Goal: Use online tool/utility: Utilize a website feature to perform a specific function

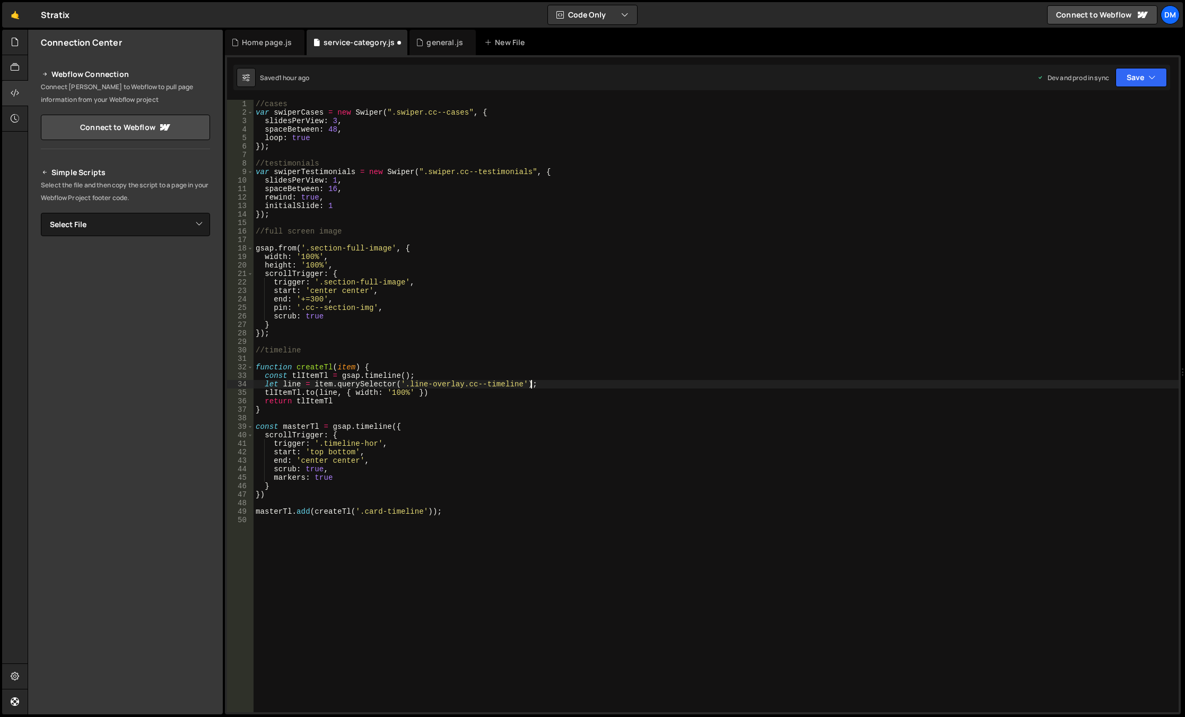
click at [455, 349] on div "//cases var swiperCases = new Swiper ( ".swiper.cc--cases" , { slidesPerView : …" at bounding box center [716, 414] width 925 height 629
type textarea "//timeline"
click at [441, 414] on div "//cases var swiperCases = new Swiper ( ".swiper.cc--cases" , { slidesPerView : …" at bounding box center [716, 414] width 925 height 629
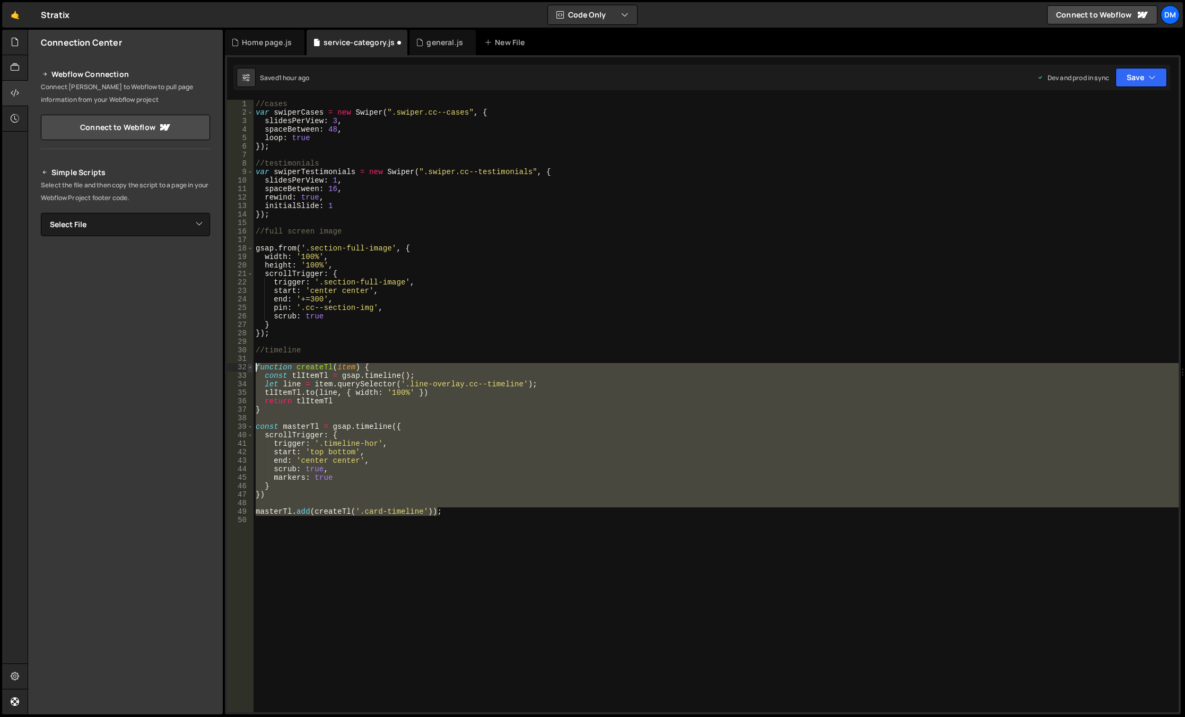
drag, startPoint x: 447, startPoint y: 513, endPoint x: 251, endPoint y: 368, distance: 243.8
click at [251, 368] on div "1 2 3 4 5 6 7 8 9 10 11 12 13 14 15 16 17 18 19 20 21 22 23 24 25 26 27 28 29 3…" at bounding box center [702, 406] width 951 height 612
paste textarea "}"
type textarea "});"
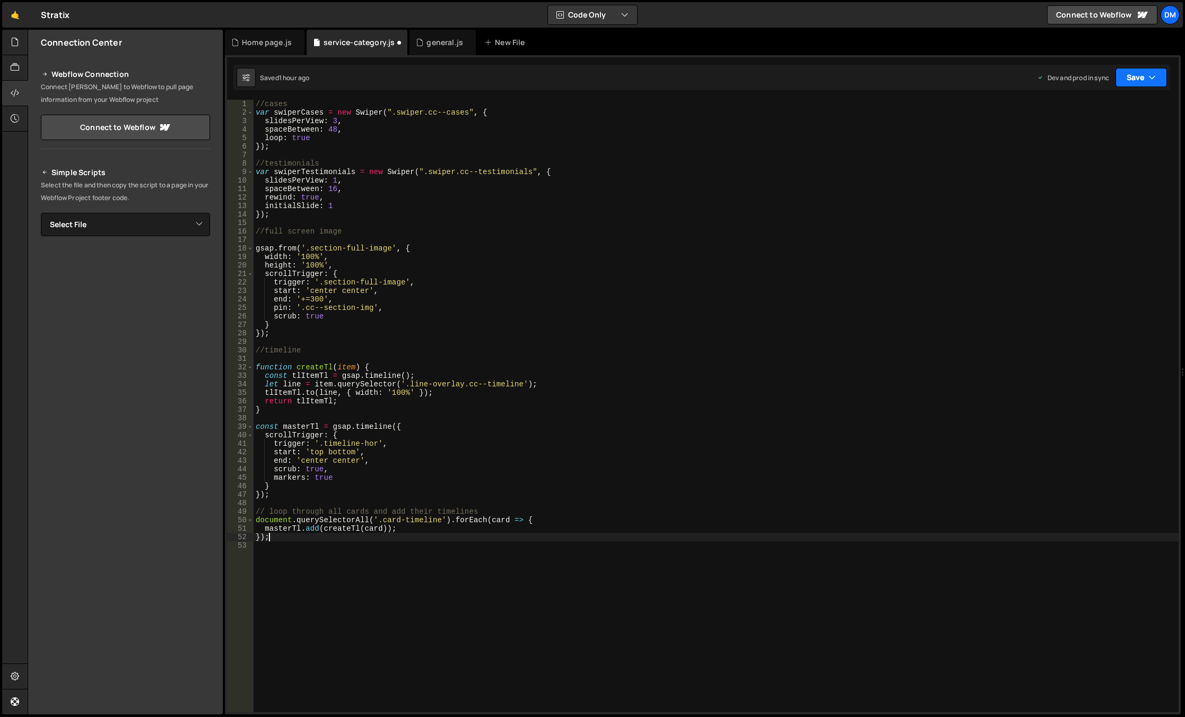
click at [1149, 83] on button "Save" at bounding box center [1140, 77] width 51 height 19
click at [1117, 102] on div "Save to Staging S" at bounding box center [1105, 103] width 110 height 11
click at [1131, 80] on button "Save" at bounding box center [1140, 77] width 51 height 19
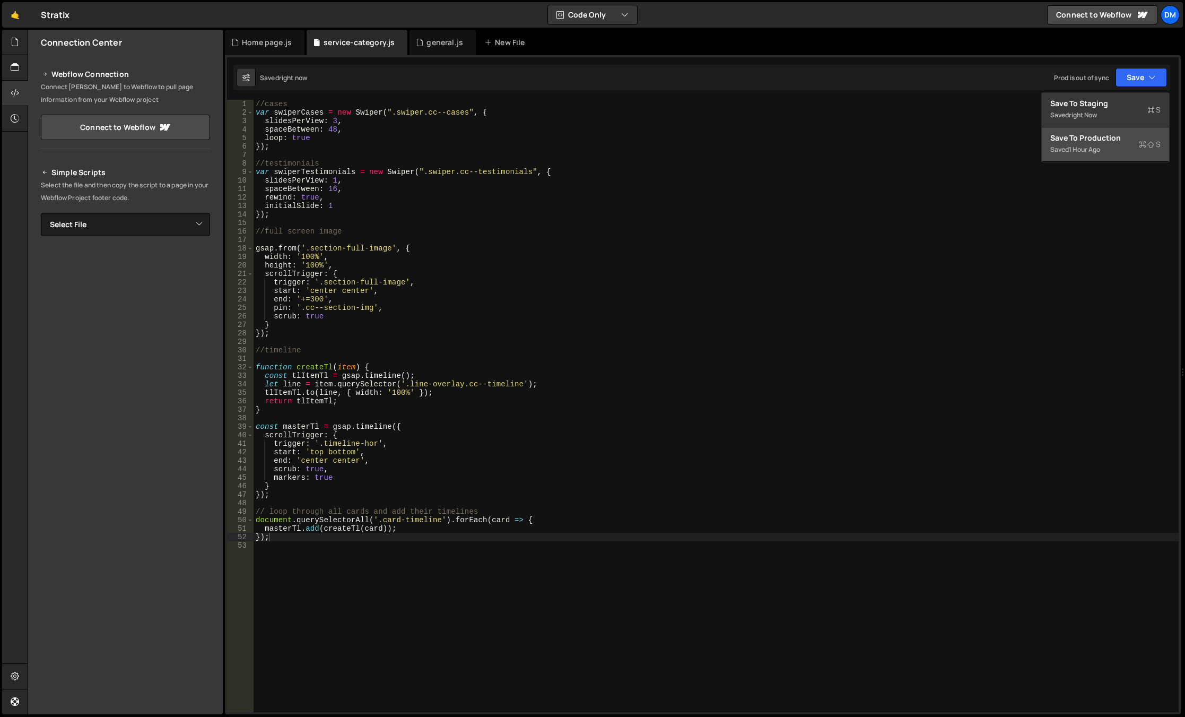
click at [1112, 144] on div "Saved 1 hour ago" at bounding box center [1105, 149] width 110 height 13
